Goal: Information Seeking & Learning: Understand process/instructions

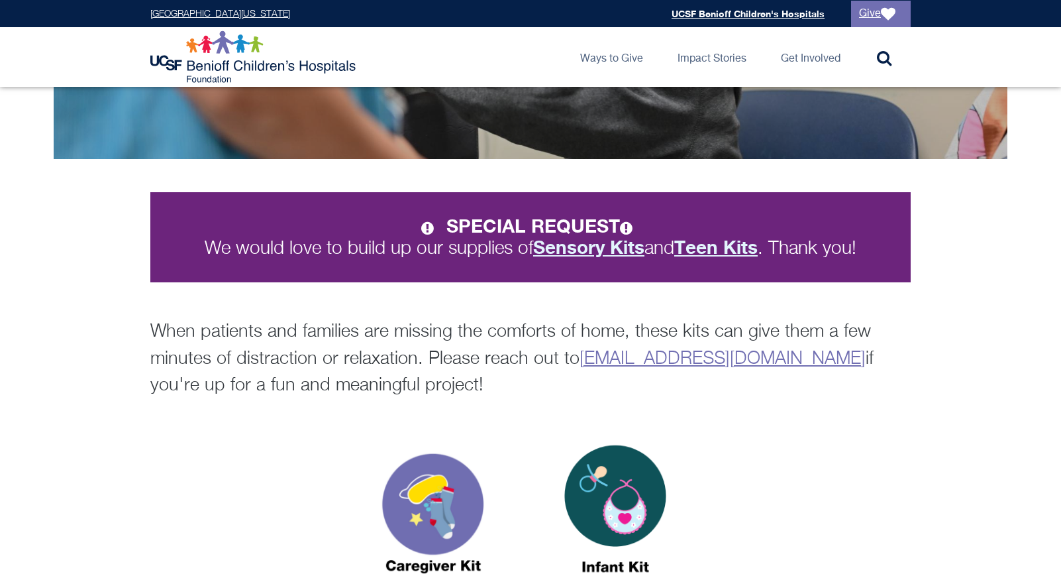
scroll to position [168, 0]
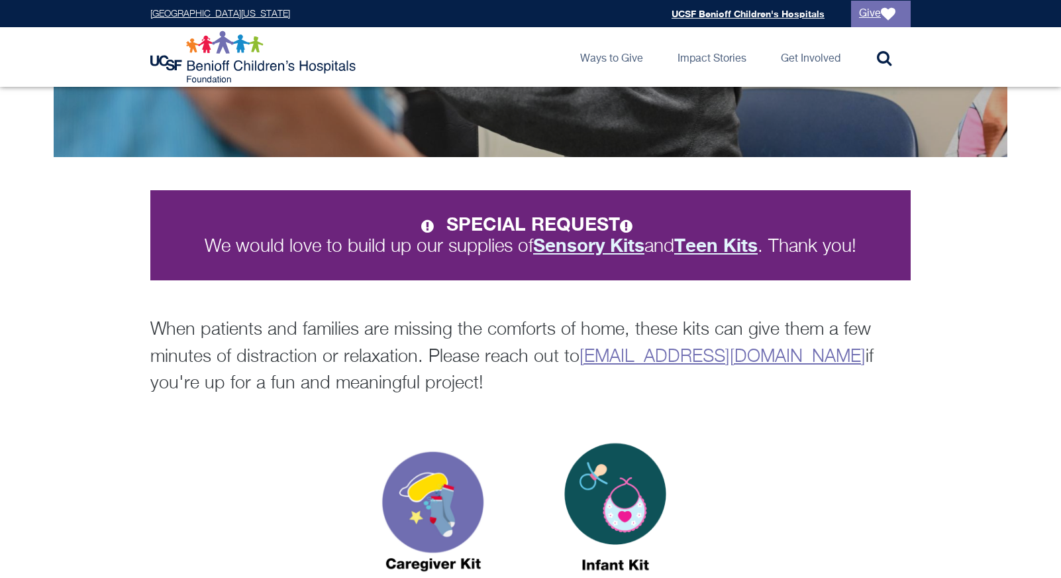
click at [207, 355] on p "When patients and families are missing the comforts of home, these kits can giv…" at bounding box center [530, 357] width 760 height 81
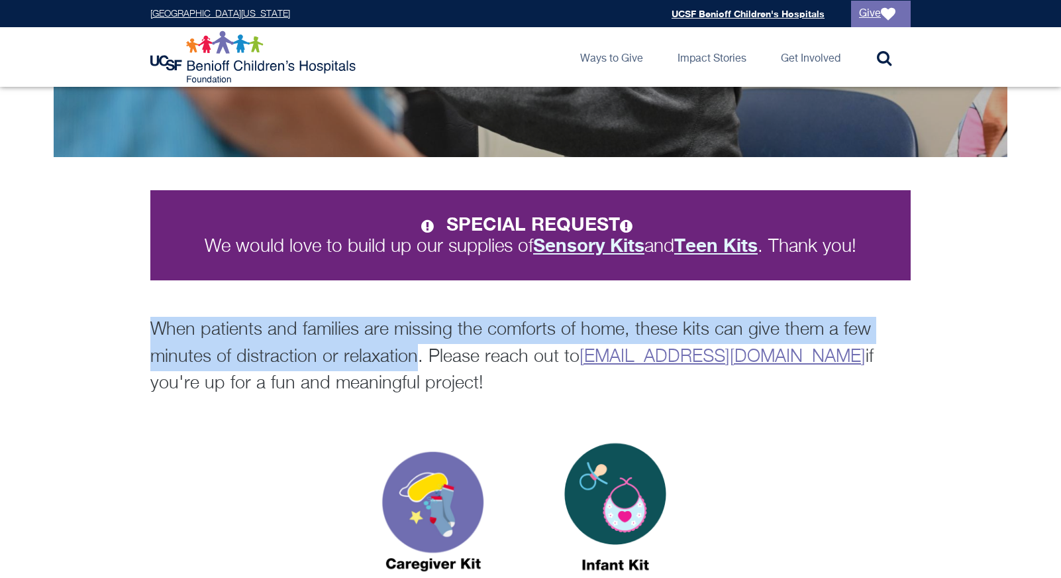
drag, startPoint x: 417, startPoint y: 358, endPoint x: 137, endPoint y: 329, distance: 281.1
click at [138, 329] on div "SPECIAL REQUEST We would love to build up our supplies of Sensory Kits and Teen…" at bounding box center [530, 293] width 784 height 207
copy p "When patients and families are missing the comforts of home, these kits can giv…"
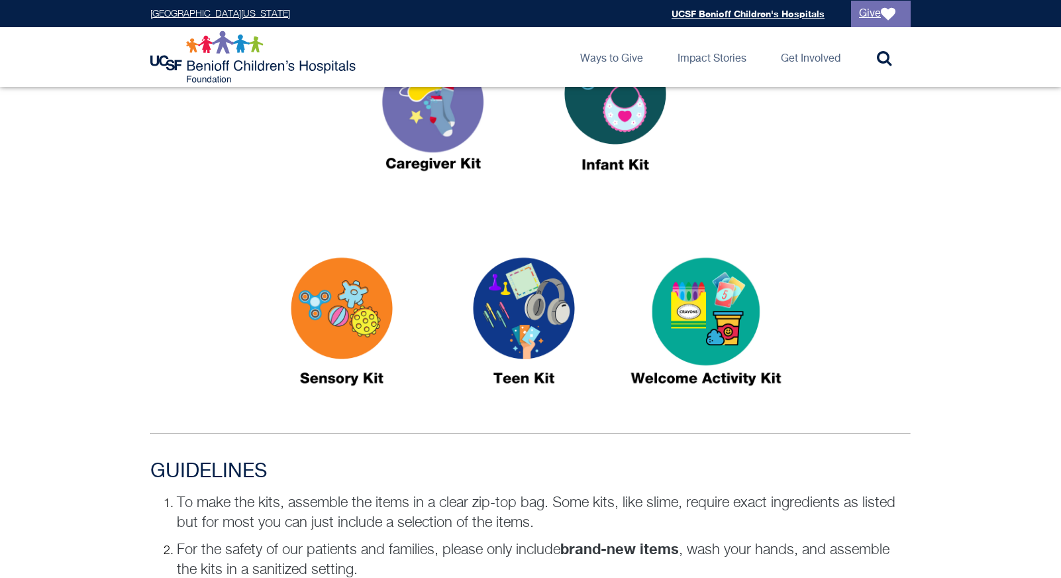
scroll to position [574, 0]
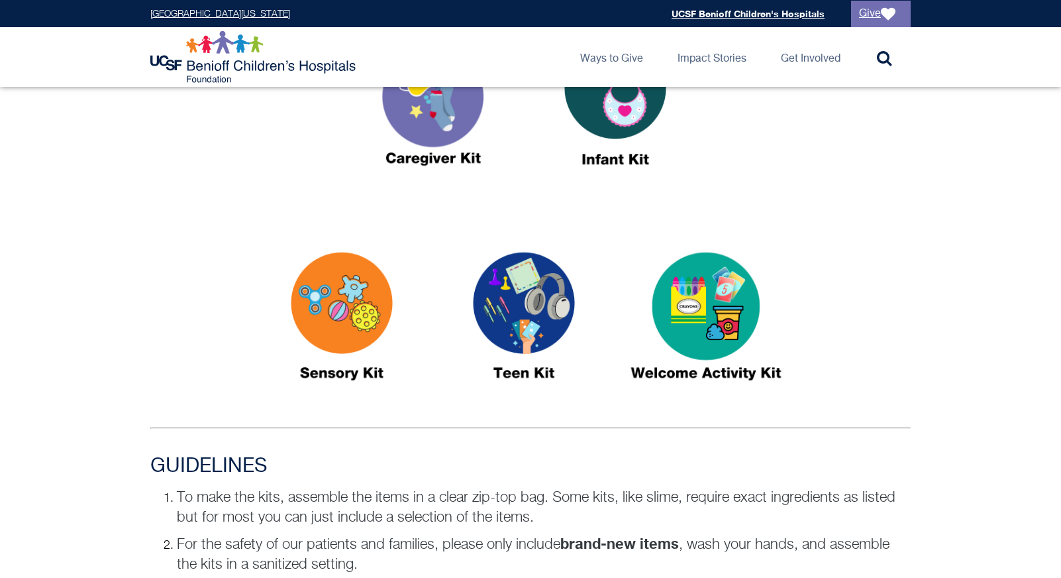
click at [936, 241] on div at bounding box center [530, 331] width 1061 height 208
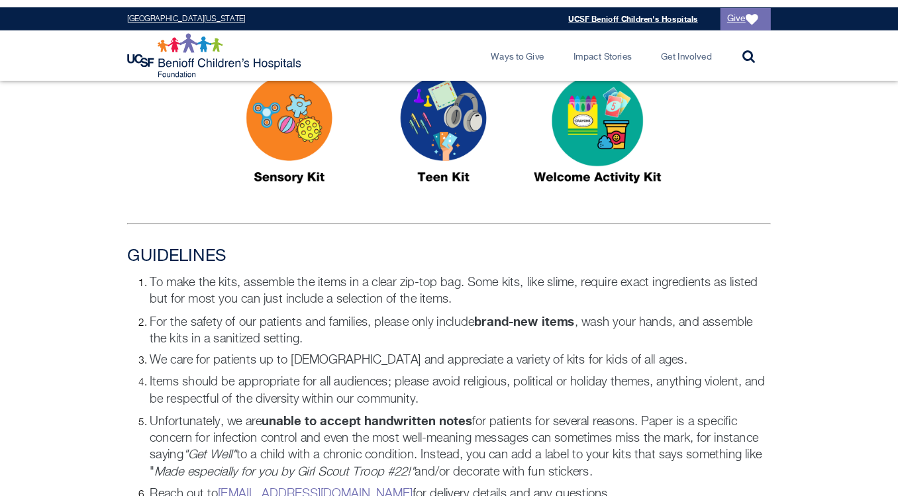
scroll to position [745, 0]
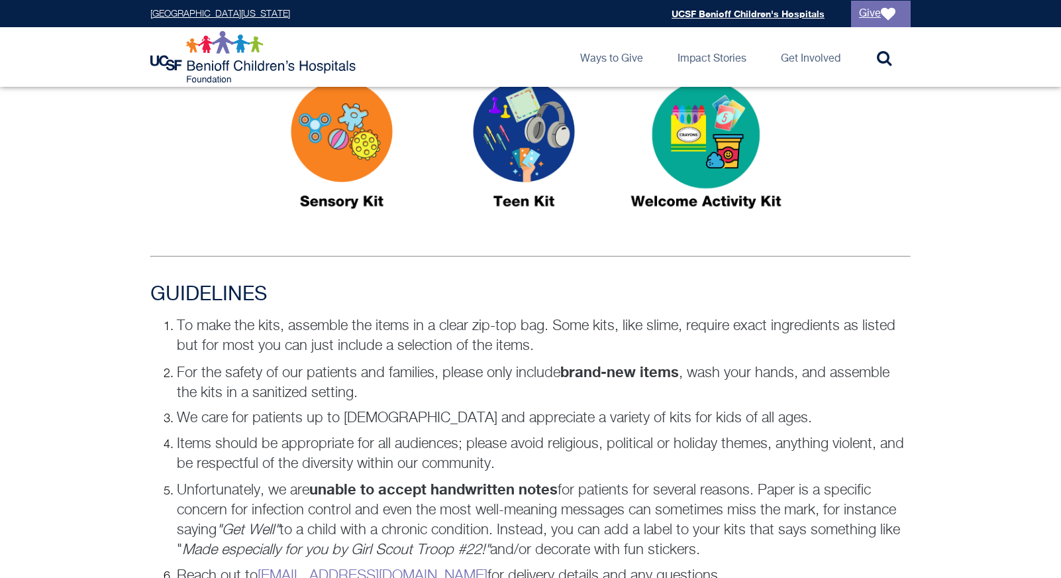
drag, startPoint x: 148, startPoint y: 289, endPoint x: 544, endPoint y: 455, distance: 429.3
click at [544, 455] on div "GUIDELINES To make the kits, assemble the items in a clear zip-top bag. Some ki…" at bounding box center [530, 447] width 784 height 329
copy div "GUIDELINES To make the kits, assemble the items in a clear zip-top bag. Some ki…"
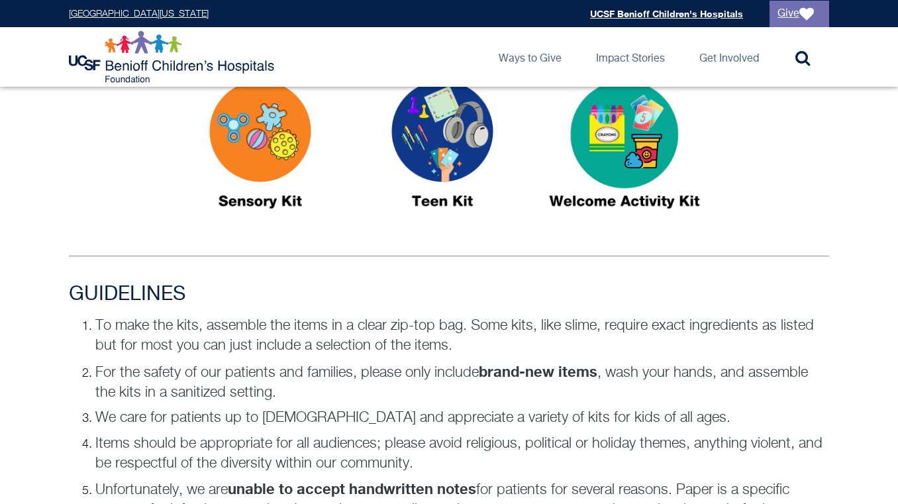
click at [754, 195] on div at bounding box center [449, 152] width 760 height 195
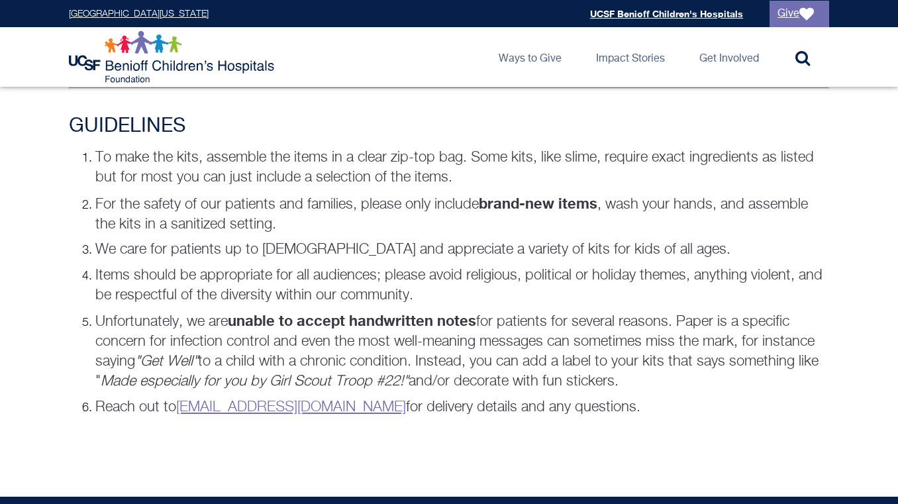
scroll to position [922, 0]
